Goal: Transaction & Acquisition: Purchase product/service

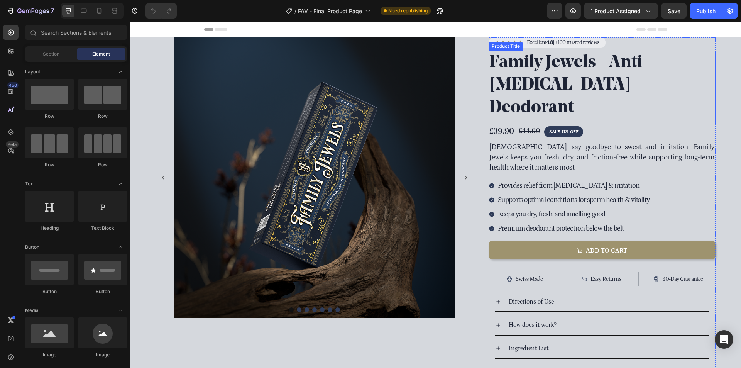
click at [602, 61] on h1 "Family Jewels - Anti [MEDICAL_DATA] Deodorant" at bounding box center [602, 85] width 227 height 69
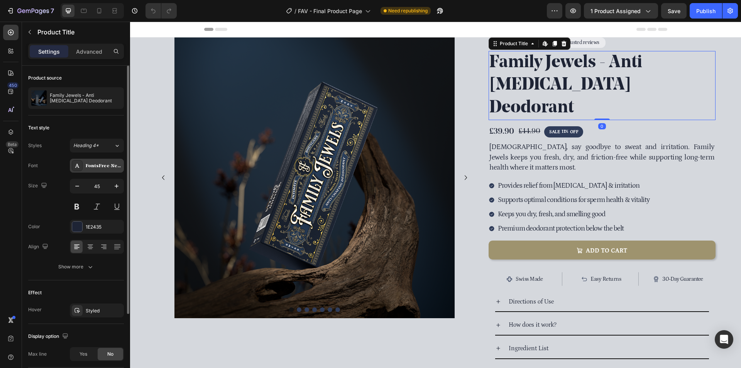
click at [103, 168] on div "FontsFree-Net-NoeDisplay-Bold" at bounding box center [104, 166] width 36 height 7
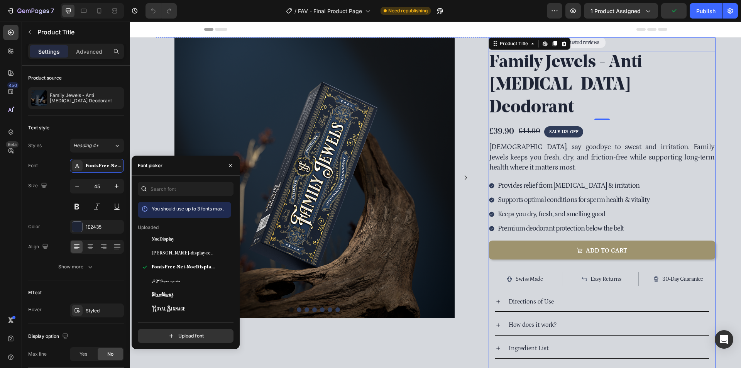
click at [607, 126] on div "£39.90 Product Price Product Price £44.90 Product Price Product Price SALE 11% …" at bounding box center [602, 132] width 227 height 12
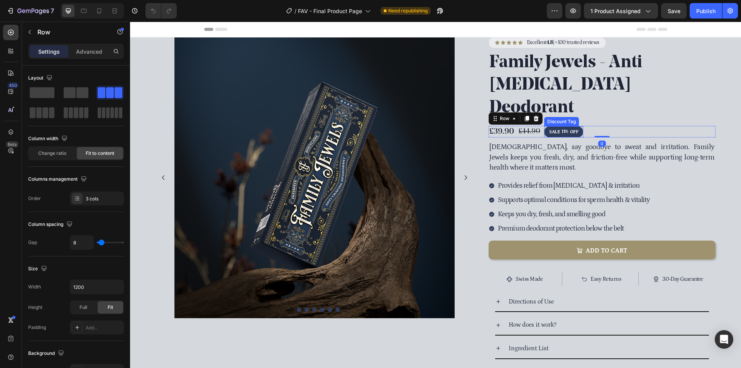
click at [561, 128] on div "11%" at bounding box center [565, 132] width 8 height 8
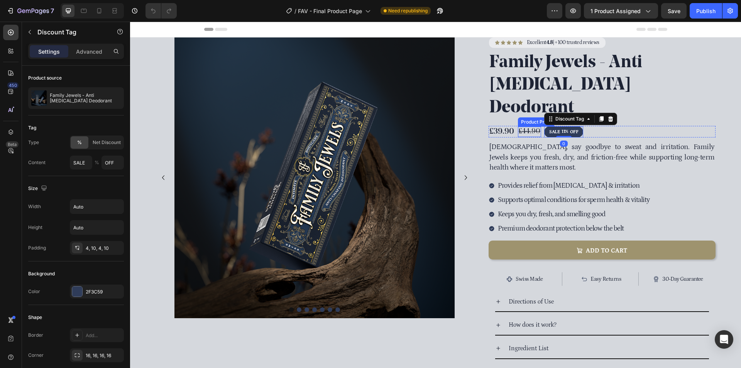
click at [526, 127] on div "£44.90" at bounding box center [529, 132] width 23 height 10
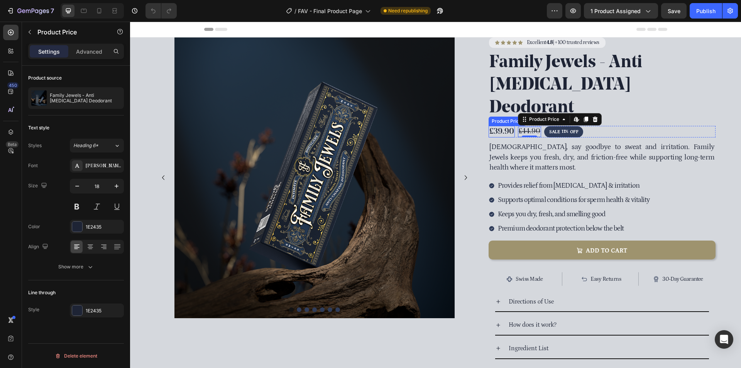
click at [503, 126] on div "£39.90" at bounding box center [502, 132] width 26 height 12
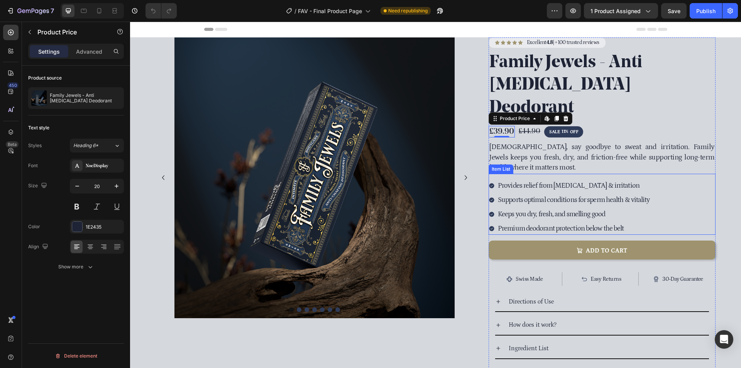
click at [561, 181] on p "Provides relief from [MEDICAL_DATA] & irritation" at bounding box center [574, 186] width 152 height 10
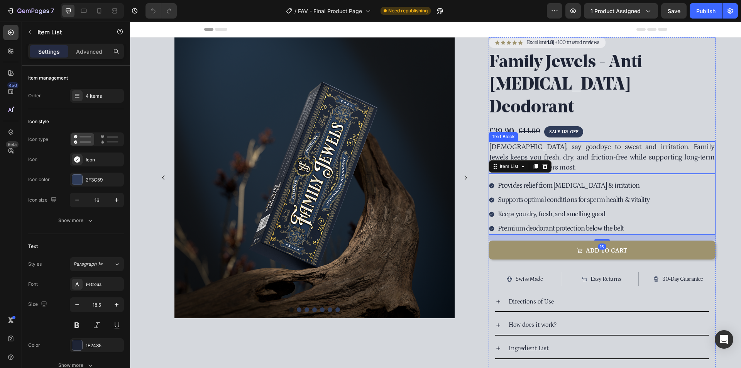
click at [616, 142] on p "[DEMOGRAPHIC_DATA], say goodbye to sweat and irritation. Family Jewels keeps yo…" at bounding box center [602, 157] width 225 height 31
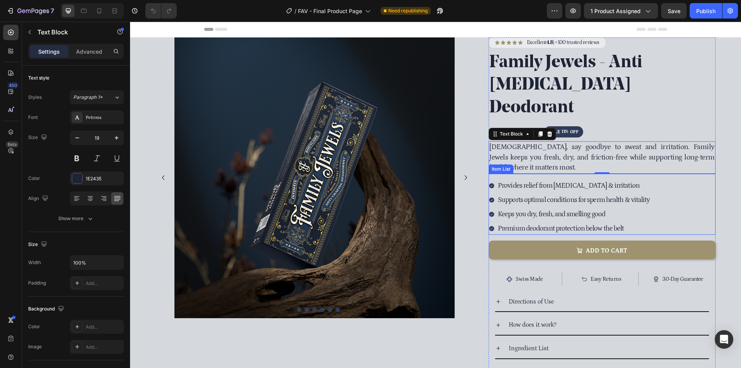
click at [532, 181] on p "Provides relief from [MEDICAL_DATA] & irritation" at bounding box center [574, 186] width 152 height 10
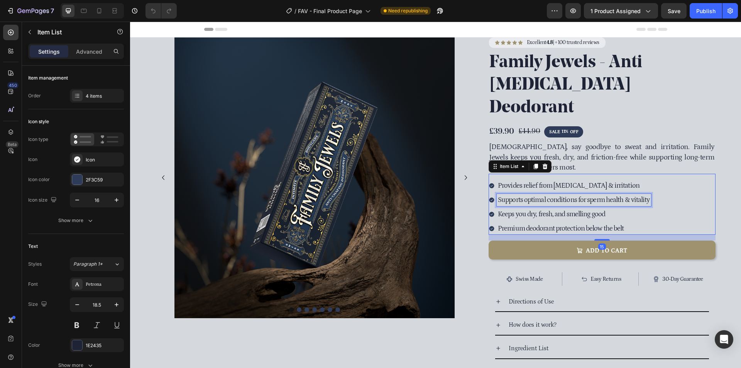
click at [540, 195] on p "Supports optimal conditions for sperm health & vitality" at bounding box center [574, 200] width 152 height 10
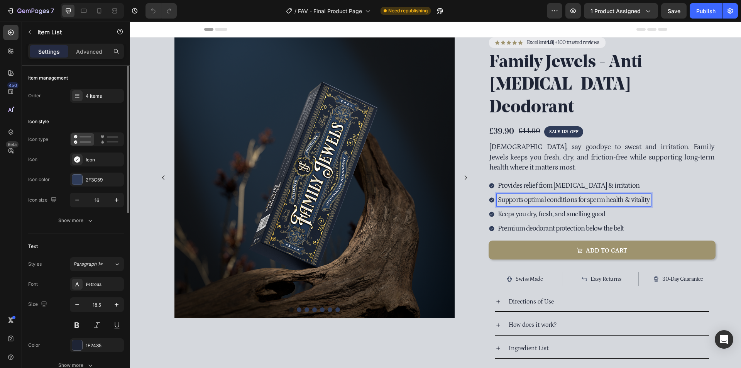
scroll to position [39, 0]
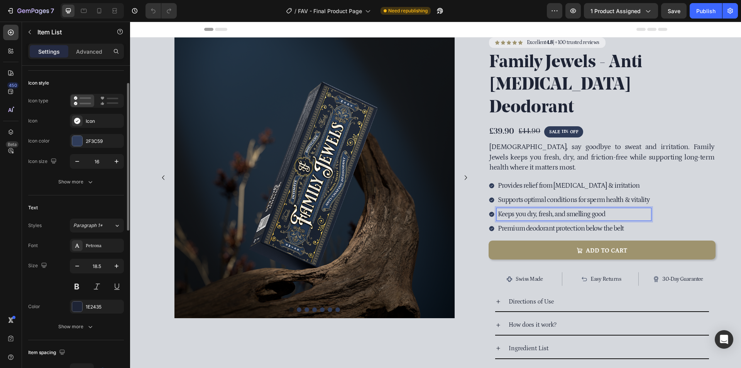
click at [570, 209] on p "Keeps you dry, fresh, and smelling good" at bounding box center [574, 214] width 152 height 10
click at [590, 224] on p "Premium deodorant protection below the belt" at bounding box center [574, 229] width 152 height 10
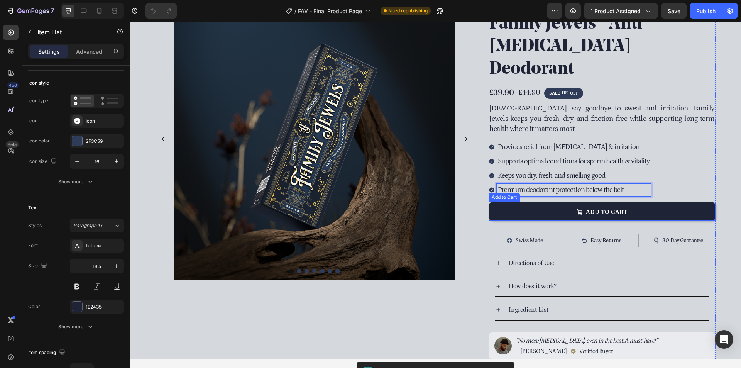
click at [554, 202] on button "ADD TO CART" at bounding box center [602, 211] width 227 height 19
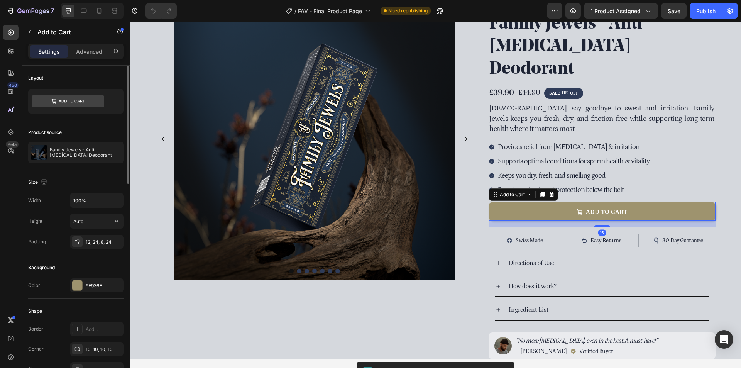
scroll to position [77, 0]
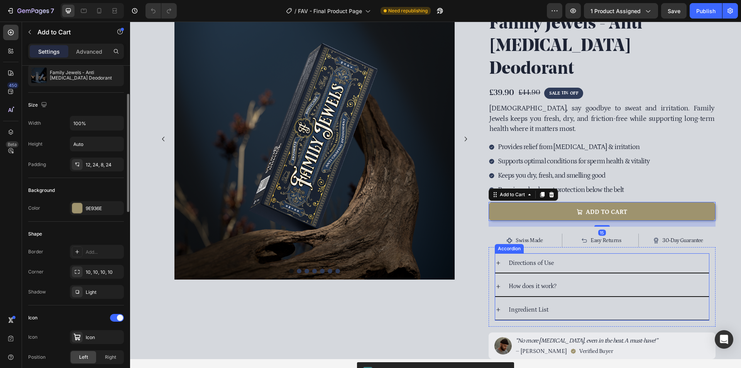
click at [564, 256] on div "Directions of Use" at bounding box center [609, 263] width 202 height 14
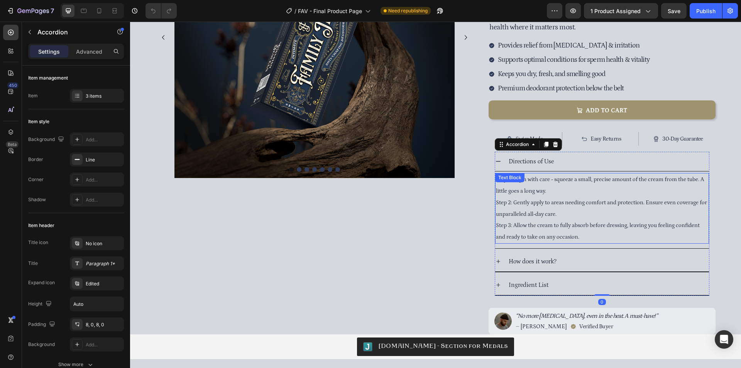
scroll to position [154, 0]
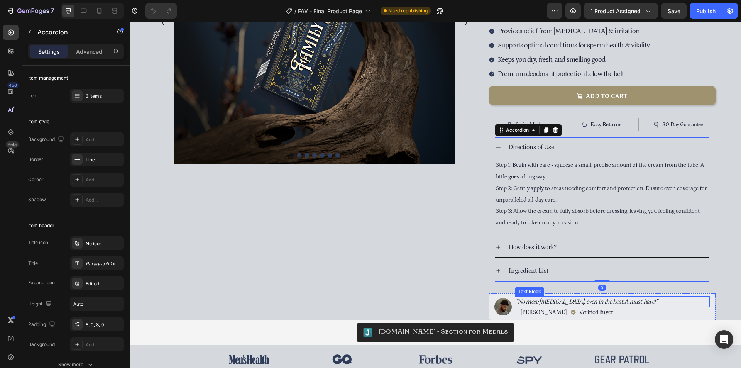
click at [571, 297] on p "“No more [MEDICAL_DATA], even in the heat. A must-have!”" at bounding box center [612, 301] width 193 height 9
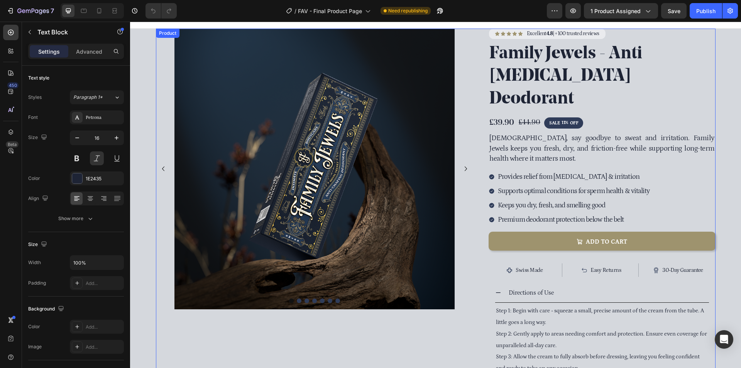
scroll to position [0, 0]
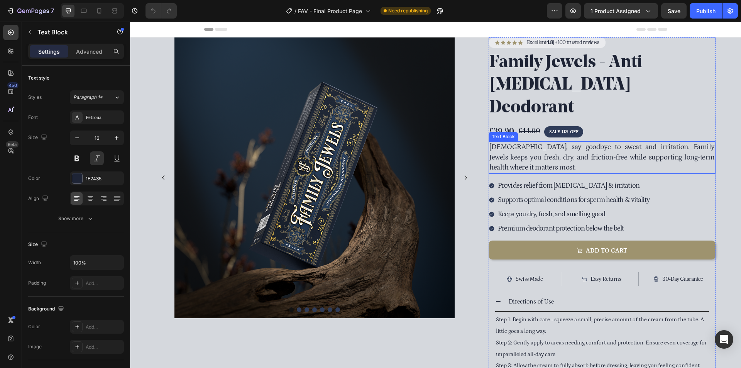
click at [576, 142] on p "[DEMOGRAPHIC_DATA], say goodbye to sweat and irritation. Family Jewels keeps yo…" at bounding box center [602, 157] width 225 height 31
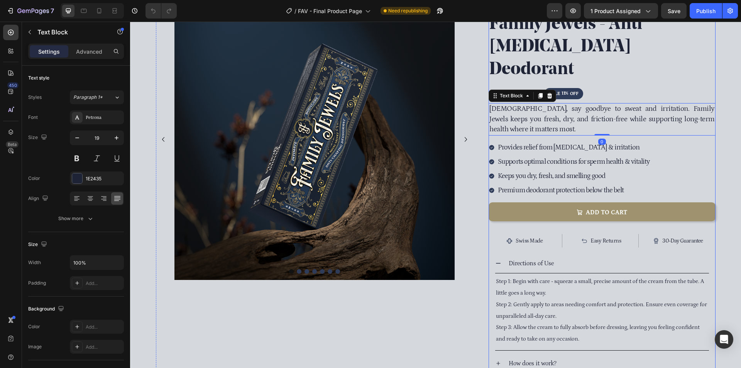
scroll to position [39, 0]
click at [530, 236] on p "Swiss Made" at bounding box center [529, 240] width 27 height 8
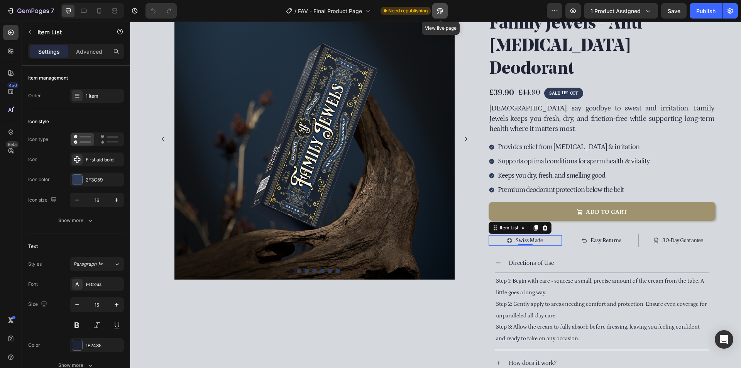
click at [439, 12] on icon "button" at bounding box center [438, 13] width 2 height 2
click at [508, 238] on icon at bounding box center [509, 240] width 5 height 5
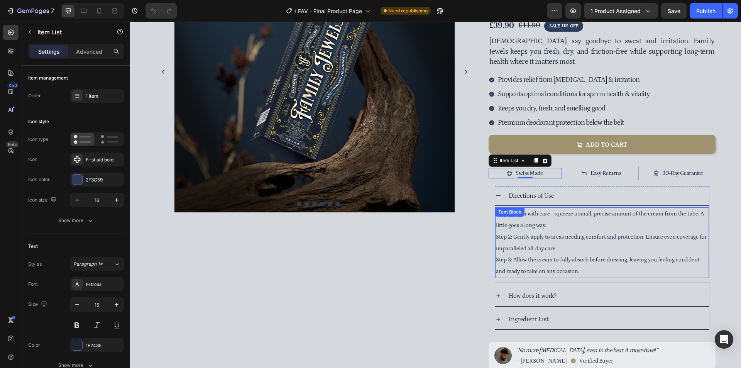
scroll to position [116, 0]
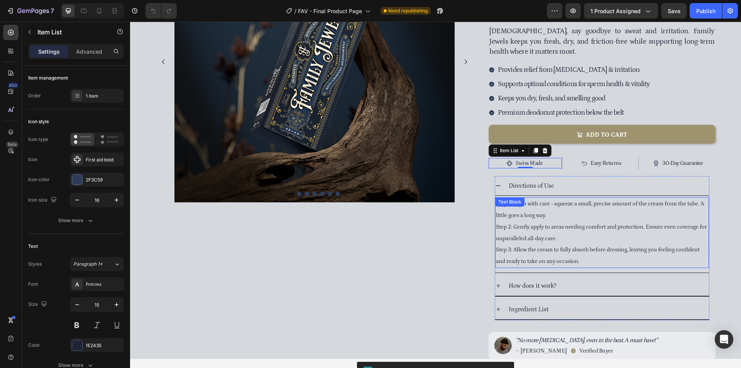
click at [551, 221] on div "Step 1: Begin with care - squeeze a small, precise amount of the cream from the…" at bounding box center [602, 232] width 214 height 71
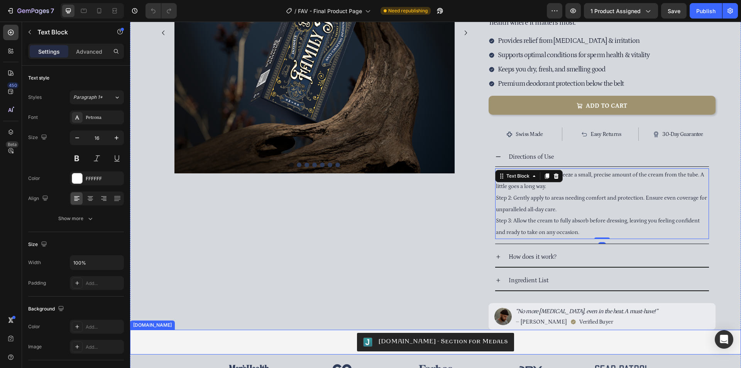
scroll to position [270, 0]
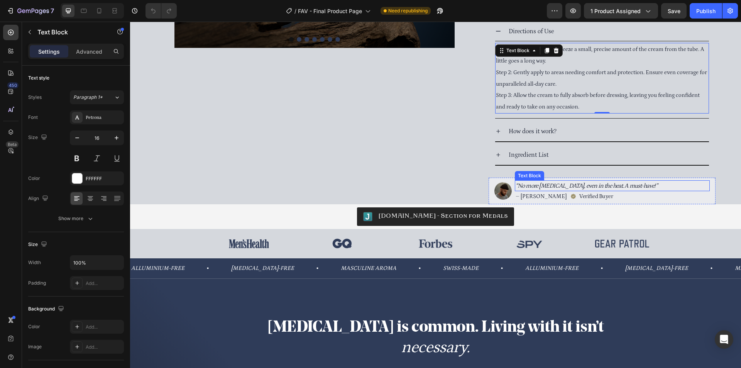
click at [601, 181] on p "“No more [MEDICAL_DATA], even in the heat. A must-have!”" at bounding box center [612, 185] width 193 height 9
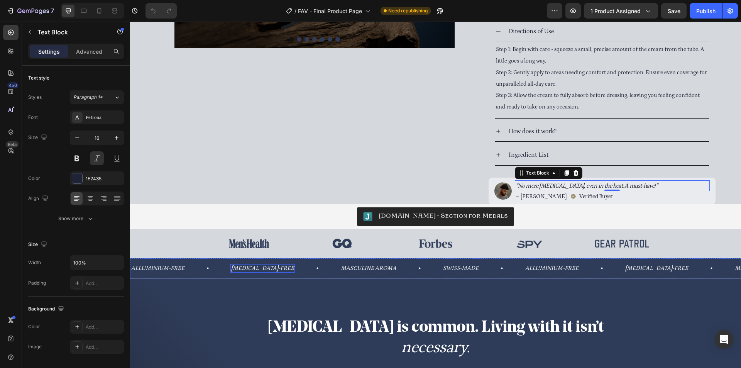
click at [257, 265] on p "[MEDICAL_DATA]-free" at bounding box center [262, 268] width 63 height 7
click at [341, 265] on p "Masculine Aroma" at bounding box center [369, 268] width 56 height 7
